Goal: Information Seeking & Learning: Learn about a topic

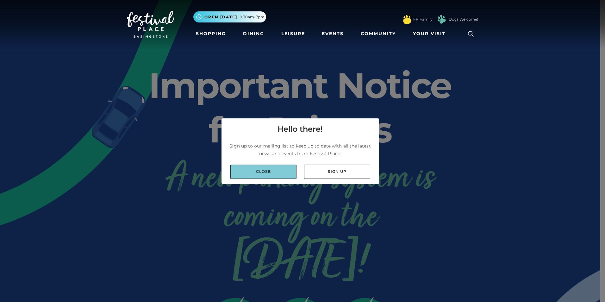
click at [270, 176] on link "Close" at bounding box center [263, 172] width 66 height 14
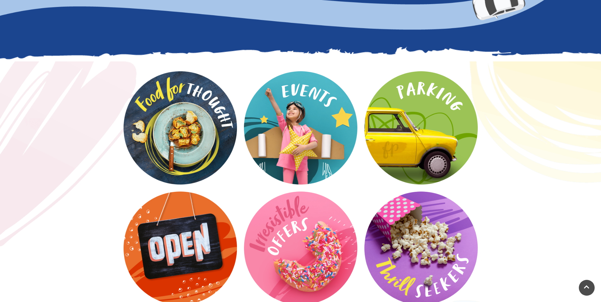
scroll to position [760, 0]
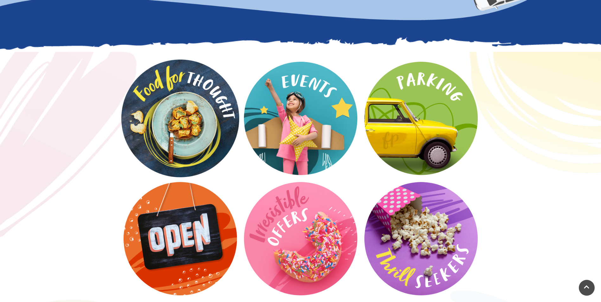
click at [197, 129] on video at bounding box center [180, 119] width 118 height 118
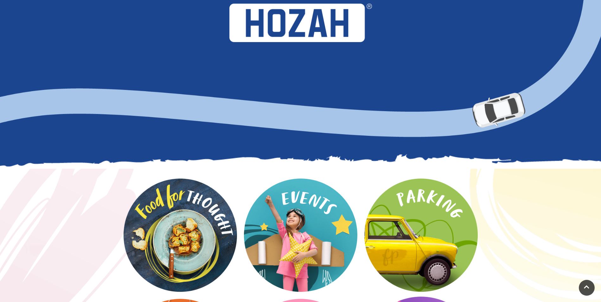
scroll to position [639, 0]
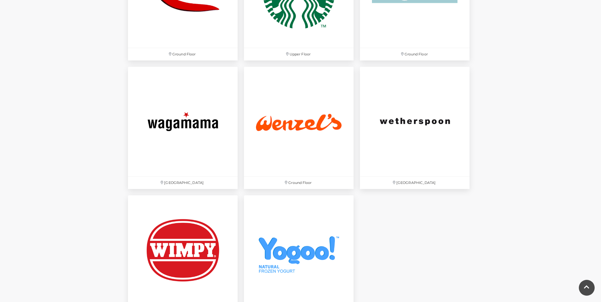
scroll to position [2089, 0]
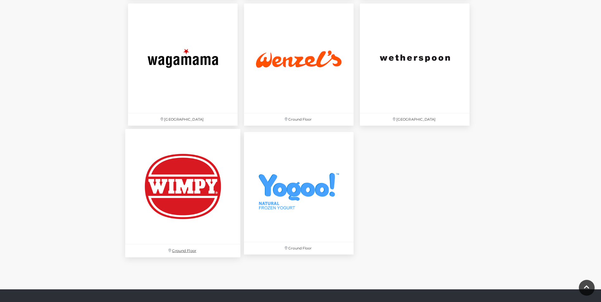
click at [194, 174] on img at bounding box center [182, 186] width 115 height 115
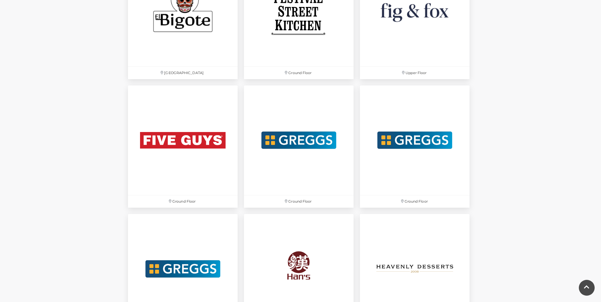
scroll to position [1171, 0]
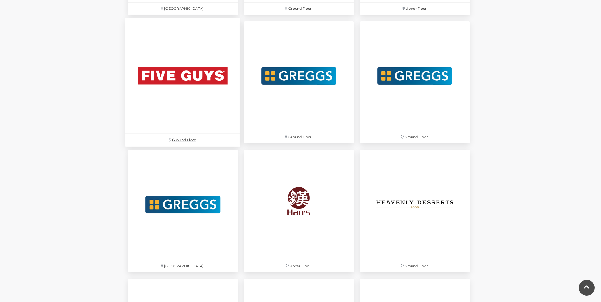
click at [195, 85] on img at bounding box center [182, 75] width 115 height 115
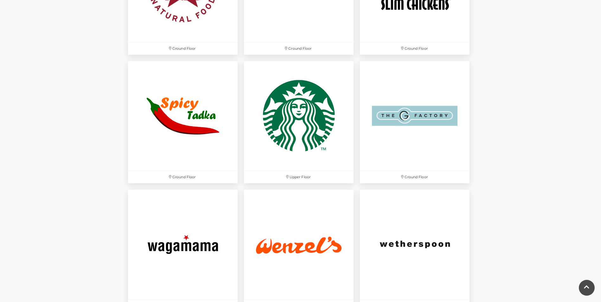
scroll to position [1899, 0]
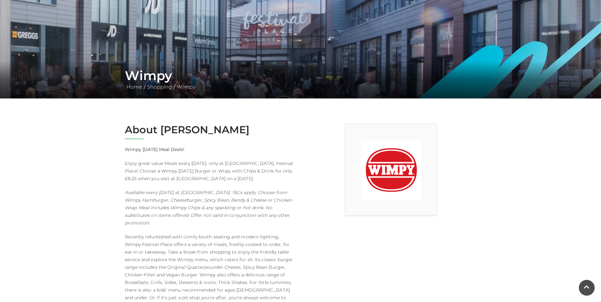
scroll to position [63, 0]
